Goal: Check status: Check status

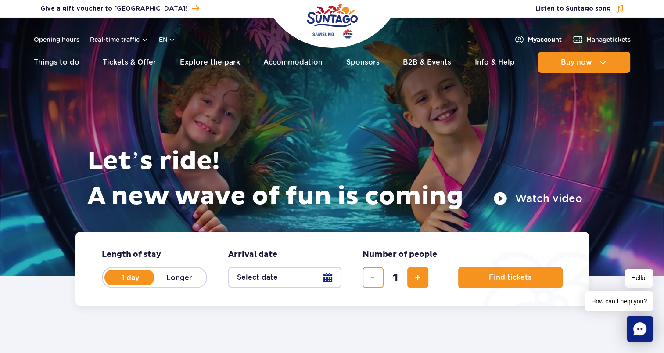
click at [531, 34] on link "My account" at bounding box center [538, 39] width 48 height 11
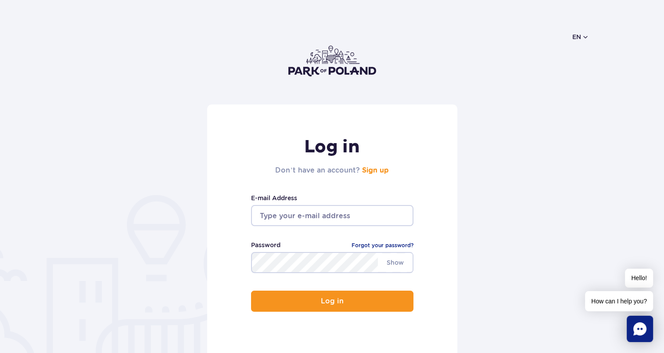
click at [313, 217] on input "email" at bounding box center [332, 215] width 162 height 21
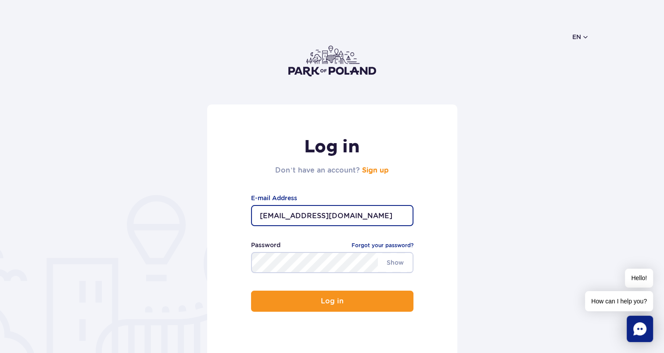
type input "[EMAIL_ADDRESS][DOMAIN_NAME]"
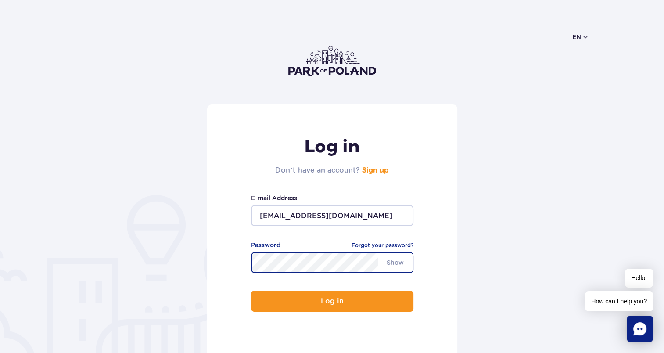
click at [251, 290] on button "Log in" at bounding box center [332, 300] width 162 height 21
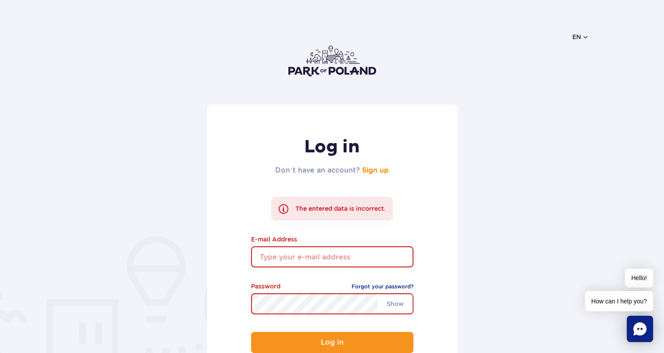
click at [282, 250] on input "email" at bounding box center [332, 256] width 162 height 21
type input "[EMAIL_ADDRESS][DOMAIN_NAME]"
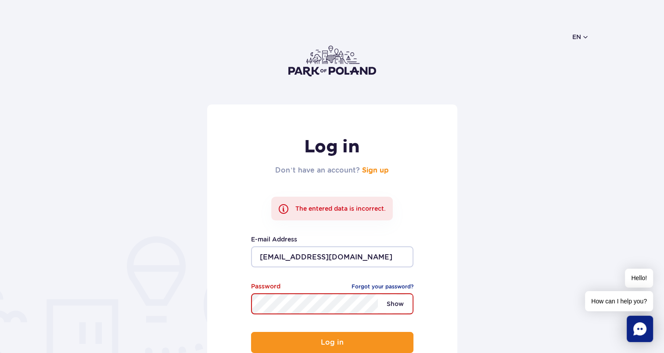
click at [396, 304] on span "Show" at bounding box center [395, 303] width 35 height 18
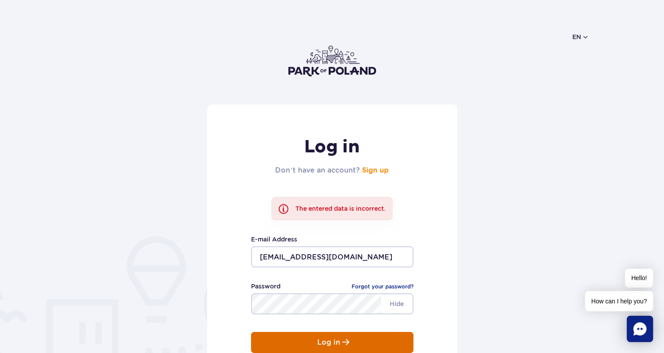
click at [361, 339] on button "Log in" at bounding box center [332, 342] width 162 height 21
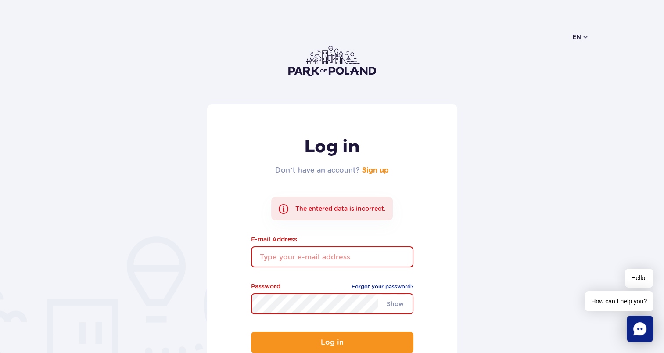
click at [281, 255] on input "email" at bounding box center [332, 256] width 162 height 21
type input "[EMAIL_ADDRESS][DOMAIN_NAME]"
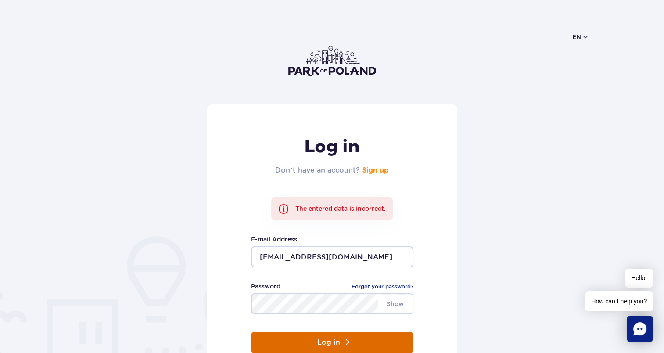
click at [279, 343] on button "Log in" at bounding box center [332, 342] width 162 height 21
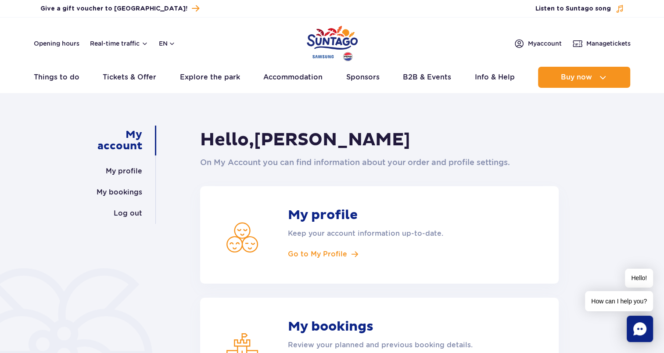
click at [339, 330] on strong "My bookings" at bounding box center [391, 326] width 206 height 16
click at [598, 43] on span "Manage tickets" at bounding box center [608, 43] width 44 height 9
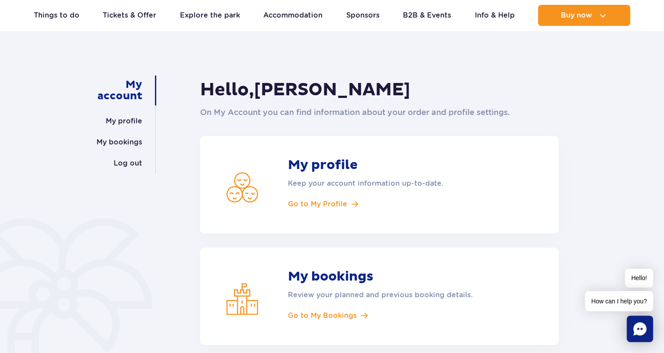
scroll to position [54, 0]
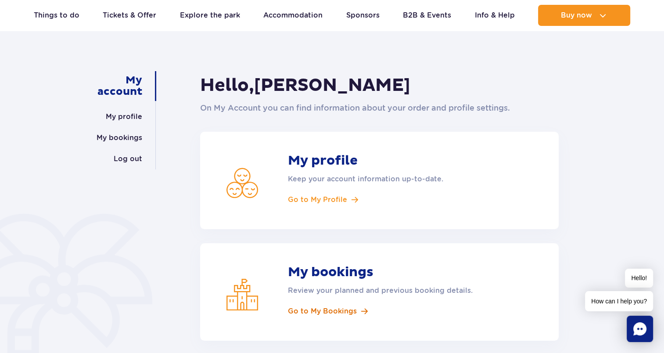
click at [324, 309] on span "Go to My Bookings" at bounding box center [322, 311] width 69 height 10
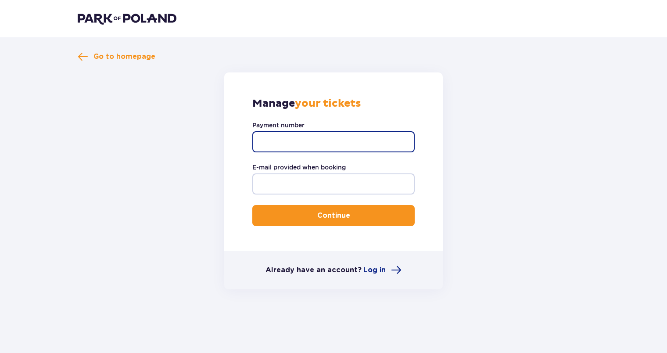
click at [303, 147] on input "Payment number" at bounding box center [333, 141] width 162 height 21
type input "TR-VCR-J19E57X"
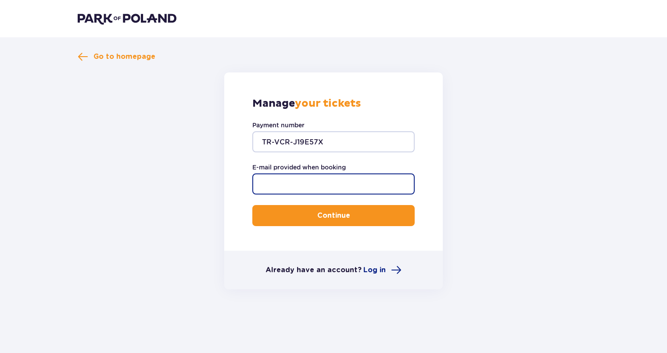
click at [295, 182] on input "E-mail provided when booking" at bounding box center [333, 183] width 162 height 21
type input "[EMAIL_ADDRESS][DOMAIN_NAME]"
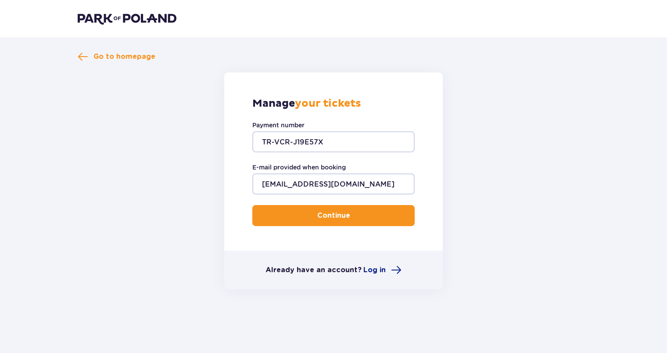
click at [317, 212] on p "Continue" at bounding box center [333, 216] width 33 height 10
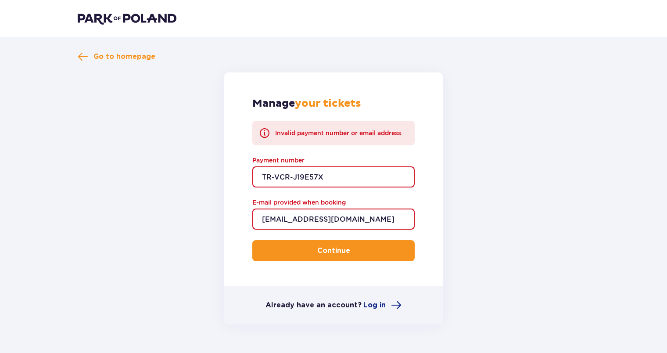
click at [282, 175] on input "TR-VCR-J19E57X" at bounding box center [333, 176] width 162 height 21
type input "TR-VRC-J19E57X"
click at [349, 248] on span "submit" at bounding box center [351, 250] width 11 height 11
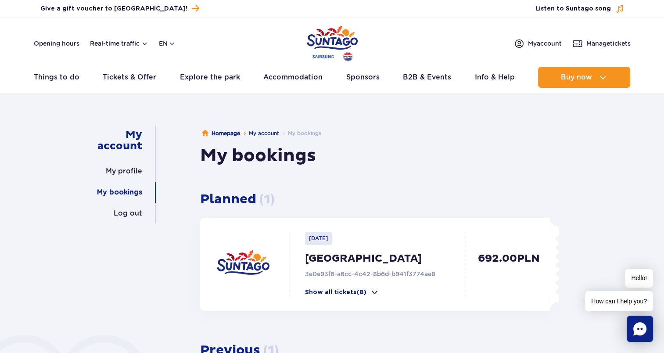
click at [380, 268] on div "2025-09-09 Suntago Waterpark 3e0e93f6-a6cc-4c42-8b6d-b941f3774ae8 Show all tick…" at bounding box center [379, 264] width 180 height 65
drag, startPoint x: 662, startPoint y: 110, endPoint x: 658, endPoint y: 136, distance: 26.7
click at [658, 136] on div "My account My profile My bookings Log out Homepage My account My bookings My bo…" at bounding box center [332, 314] width 664 height 433
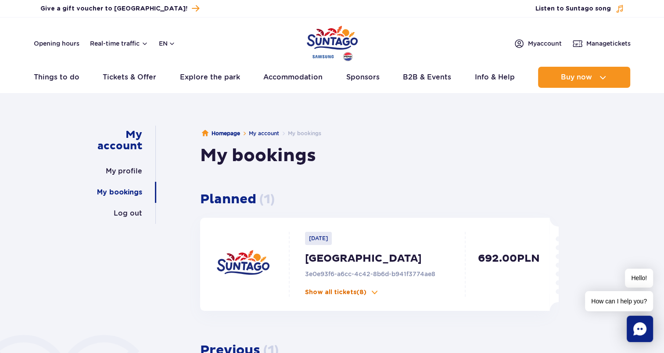
click at [375, 289] on span at bounding box center [374, 292] width 9 height 9
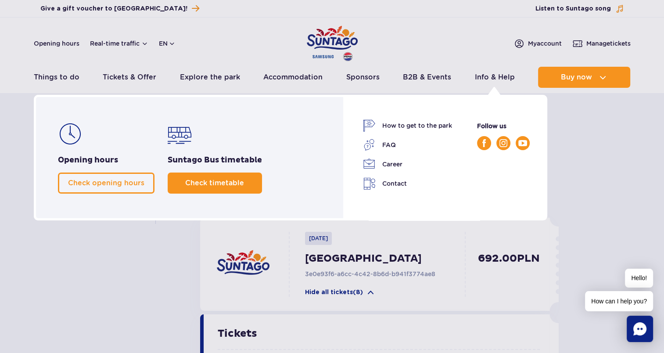
click at [218, 181] on span "Check timetable" at bounding box center [214, 183] width 59 height 8
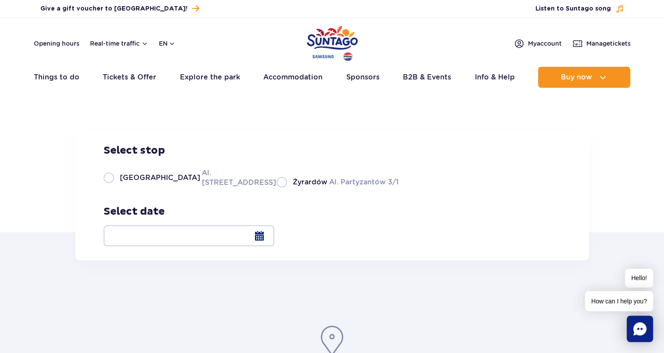
click at [108, 187] on label "Warsaw Al. [STREET_ADDRESS]" at bounding box center [185, 178] width 162 height 20
click at [108, 187] on input "Warsaw Al. [STREET_ADDRESS]" at bounding box center [109, 187] width 10 height 2
radio input "true"
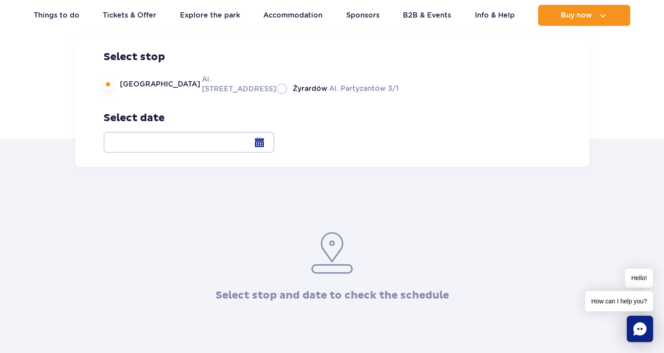
scroll to position [98, 0]
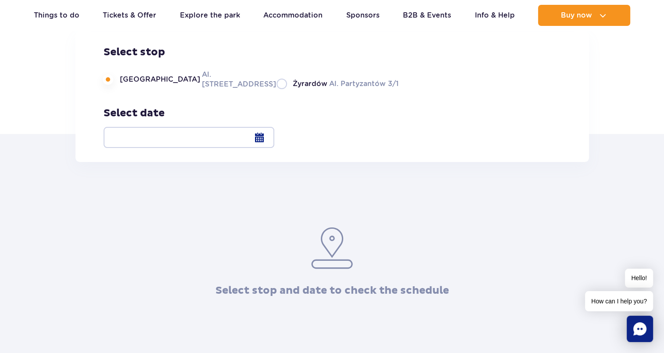
click at [274, 140] on div at bounding box center [189, 137] width 171 height 21
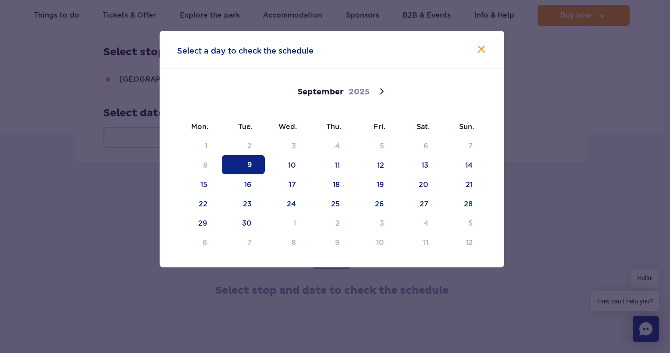
click at [240, 164] on span "9" at bounding box center [243, 164] width 43 height 19
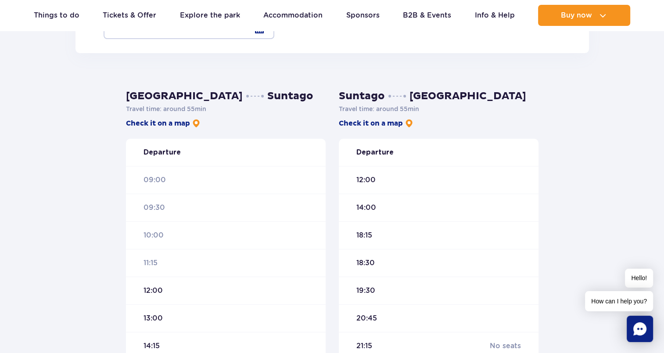
scroll to position [234, 0]
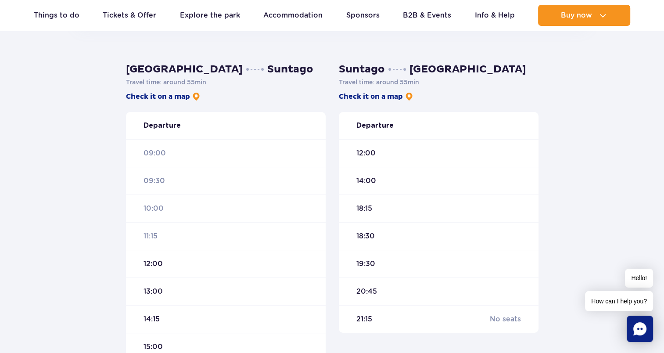
click at [186, 291] on div "13:00" at bounding box center [226, 291] width 200 height 28
click at [151, 289] on span "13:00" at bounding box center [152, 291] width 19 height 10
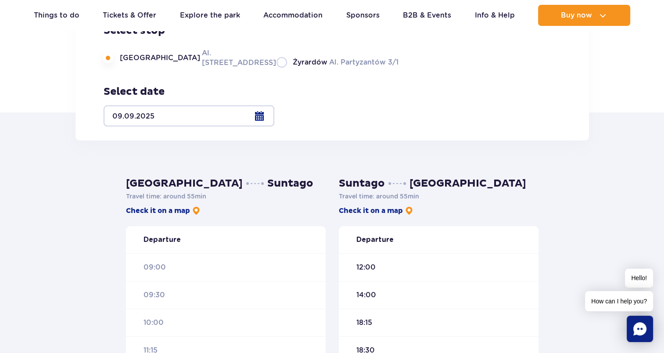
scroll to position [118, 0]
